Goal: Information Seeking & Learning: Learn about a topic

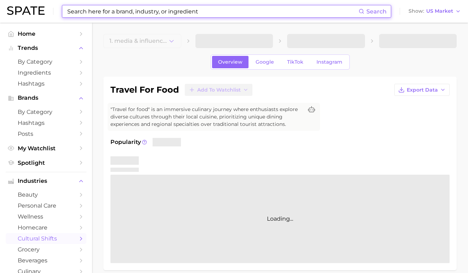
click at [141, 6] on input at bounding box center [213, 11] width 292 height 12
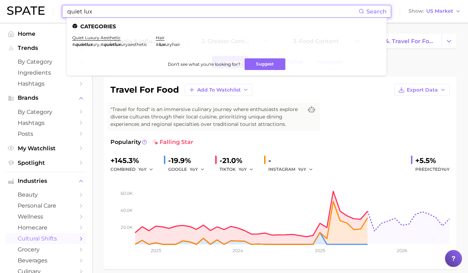
type input "quiet lux"
click at [95, 43] on span "ury" at bounding box center [95, 44] width 7 height 5
click at [97, 39] on link "quiet luxury aesthetic" at bounding box center [96, 37] width 49 height 5
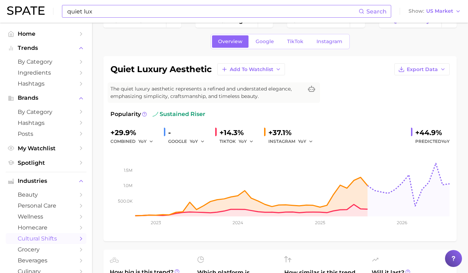
scroll to position [23, 0]
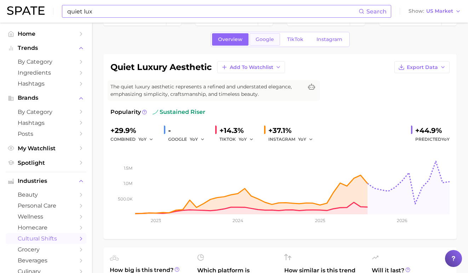
click at [262, 44] on link "Google" at bounding box center [265, 39] width 30 height 12
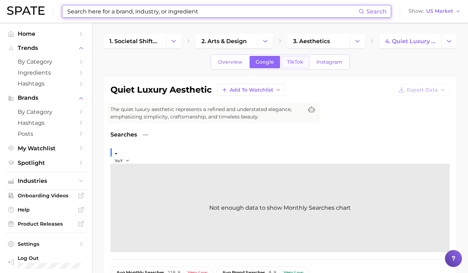
click at [294, 64] on span "TikTok" at bounding box center [295, 62] width 16 height 6
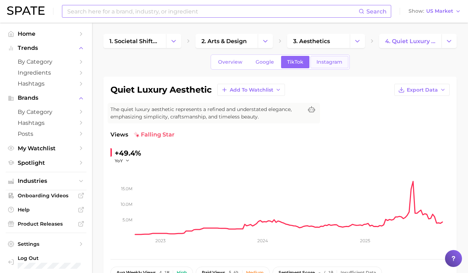
click at [341, 63] on span "Instagram" at bounding box center [330, 62] width 26 height 6
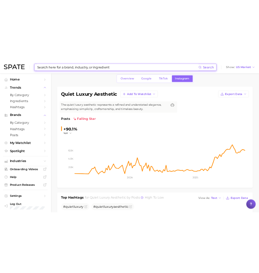
scroll to position [31, 0]
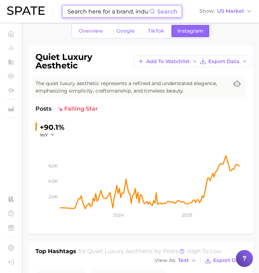
click at [118, 13] on input at bounding box center [108, 11] width 83 height 12
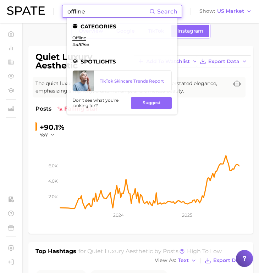
type input "offline"
click at [70, 40] on ul "Categories offline # offline Spotlights TikTok Skincare Trends Report Don't see…" at bounding box center [122, 66] width 111 height 97
click at [84, 37] on link "offline" at bounding box center [79, 37] width 14 height 5
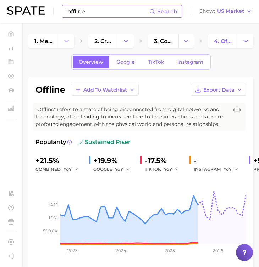
click at [124, 69] on div "Overview Google TikTok Instagram" at bounding box center [140, 62] width 139 height 15
click at [124, 64] on span "Google" at bounding box center [125, 62] width 18 height 6
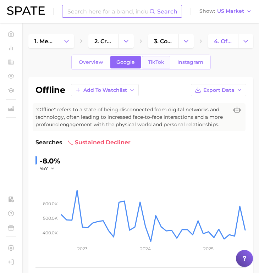
click at [150, 67] on link "TikTok" at bounding box center [156, 62] width 28 height 12
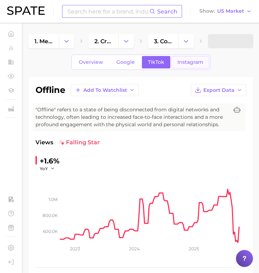
click at [182, 64] on span "Instagram" at bounding box center [190, 62] width 26 height 6
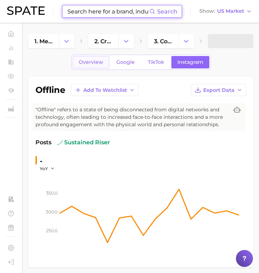
click at [94, 66] on link "Overview" at bounding box center [91, 62] width 36 height 12
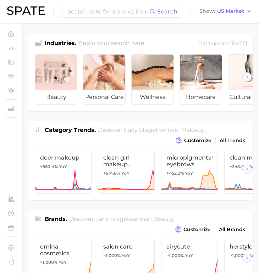
click at [124, 2] on div "Search Show US Market" at bounding box center [129, 11] width 244 height 23
click at [121, 9] on input at bounding box center [108, 11] width 83 height 12
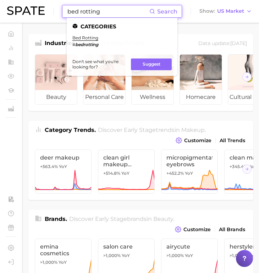
type input "bed rotting"
click at [87, 41] on li "bed rotting # bedrotting" at bounding box center [85, 41] width 26 height 12
click at [88, 38] on link "bed rotting" at bounding box center [85, 37] width 26 height 5
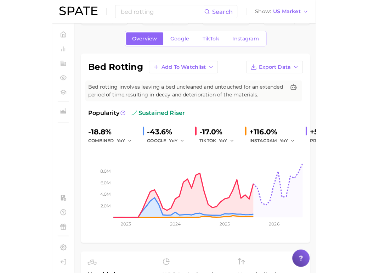
scroll to position [20, 0]
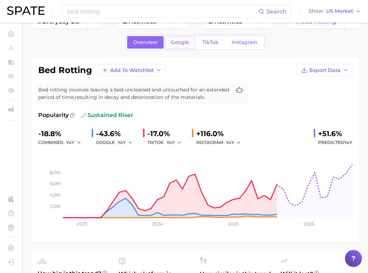
click at [177, 40] on span "Google" at bounding box center [180, 42] width 18 height 6
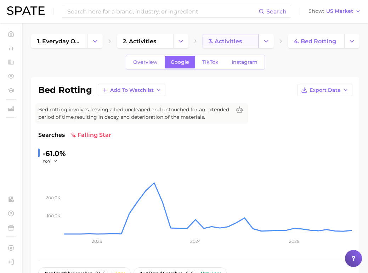
click at [208, 47] on link "3. activities" at bounding box center [231, 41] width 56 height 14
click at [216, 62] on span "TikTok" at bounding box center [210, 62] width 16 height 6
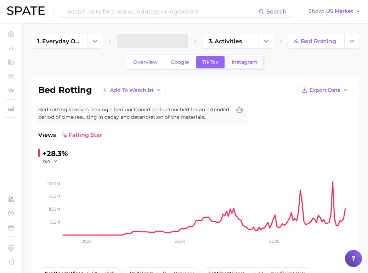
click at [239, 62] on span "Instagram" at bounding box center [245, 62] width 26 height 6
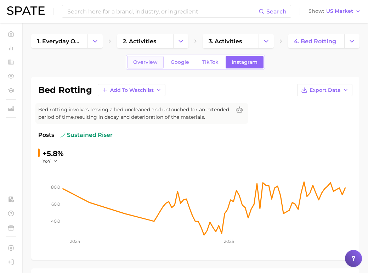
click at [137, 66] on link "Overview" at bounding box center [145, 62] width 36 height 12
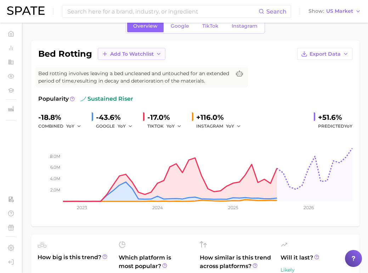
scroll to position [35, 0]
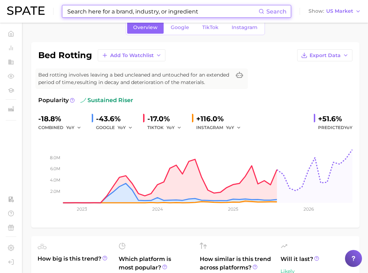
click at [81, 10] on input at bounding box center [163, 11] width 192 height 12
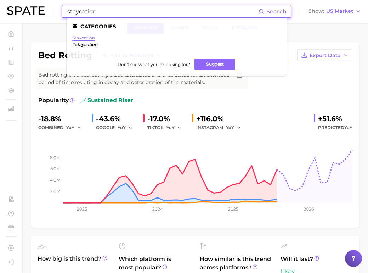
type input "staycation"
click at [72, 35] on link "staycation" at bounding box center [83, 37] width 23 height 5
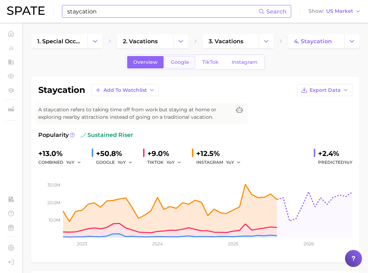
click at [185, 57] on link "Google" at bounding box center [180, 62] width 30 height 12
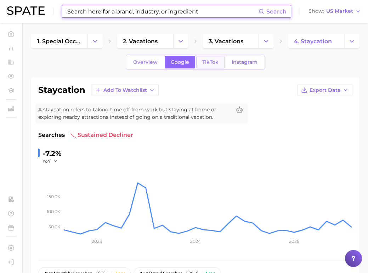
click at [201, 63] on link "TikTok" at bounding box center [210, 62] width 28 height 12
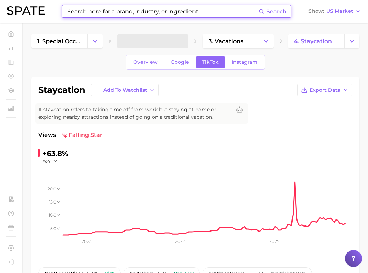
click at [245, 69] on div "Overview Google TikTok Instagram" at bounding box center [195, 62] width 139 height 15
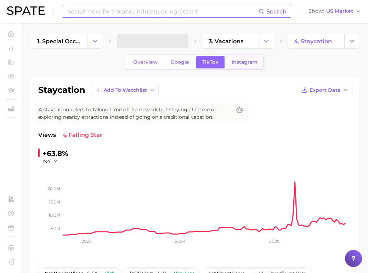
click at [250, 60] on span "Instagram" at bounding box center [245, 62] width 26 height 6
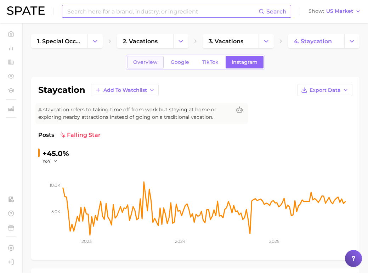
click at [135, 65] on span "Overview" at bounding box center [145, 62] width 24 height 6
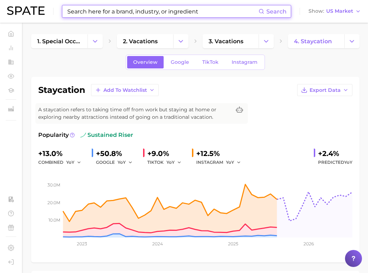
click at [117, 10] on input at bounding box center [163, 11] width 192 height 12
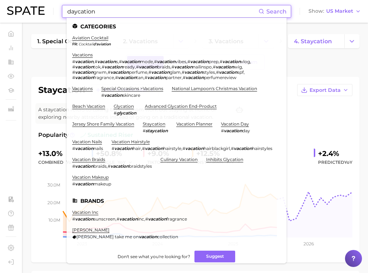
type input "daycation"
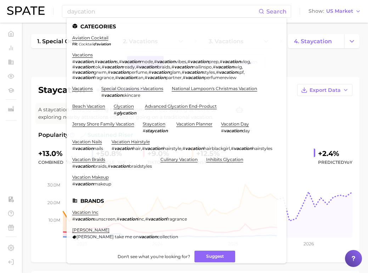
click at [40, 78] on div "staycation Add to Watchlist Export Data A staycation refers to taking time off …" at bounding box center [195, 169] width 328 height 185
